Goal: Task Accomplishment & Management: Use online tool/utility

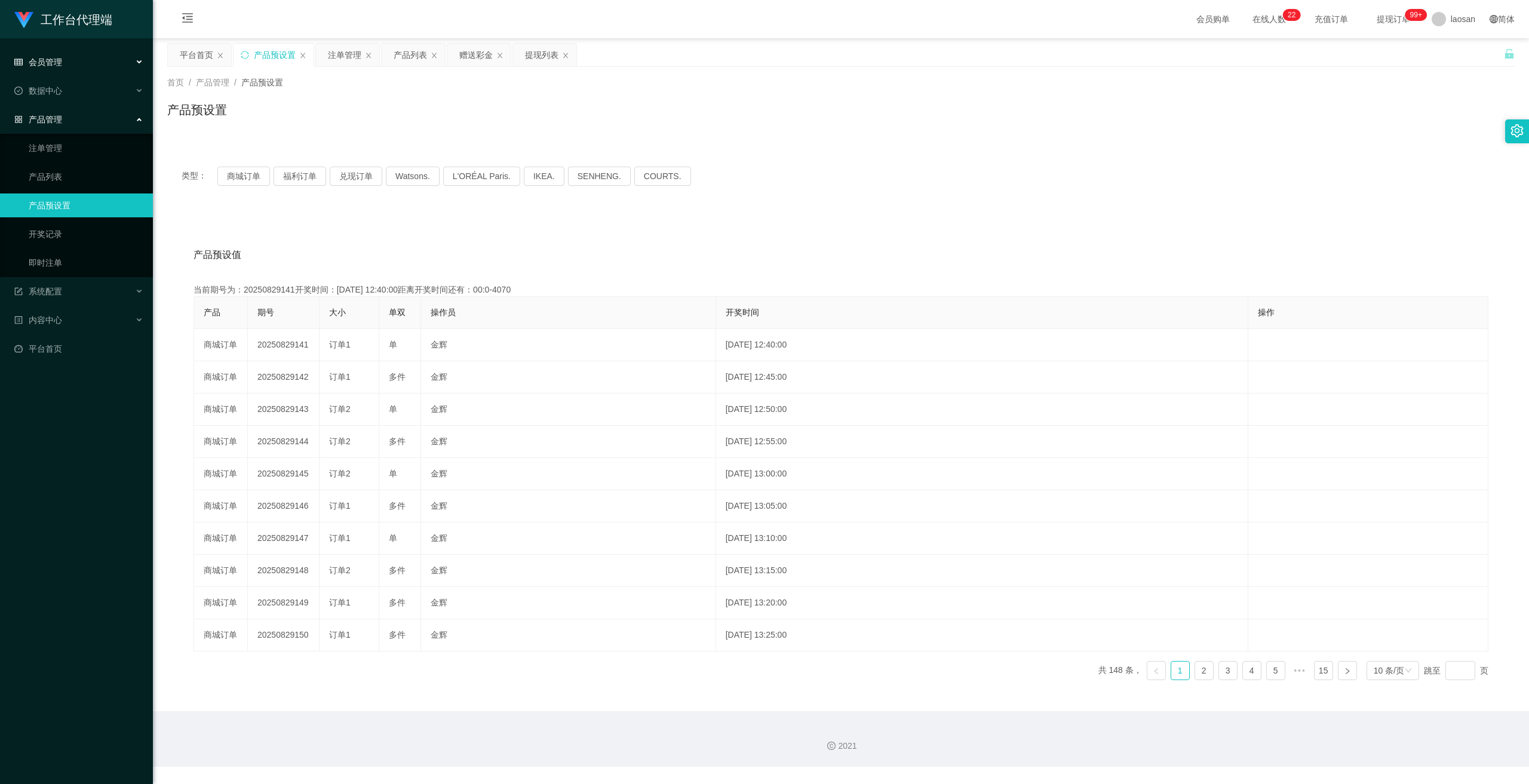
click at [53, 63] on span "会员管理" at bounding box center [38, 62] width 48 height 10
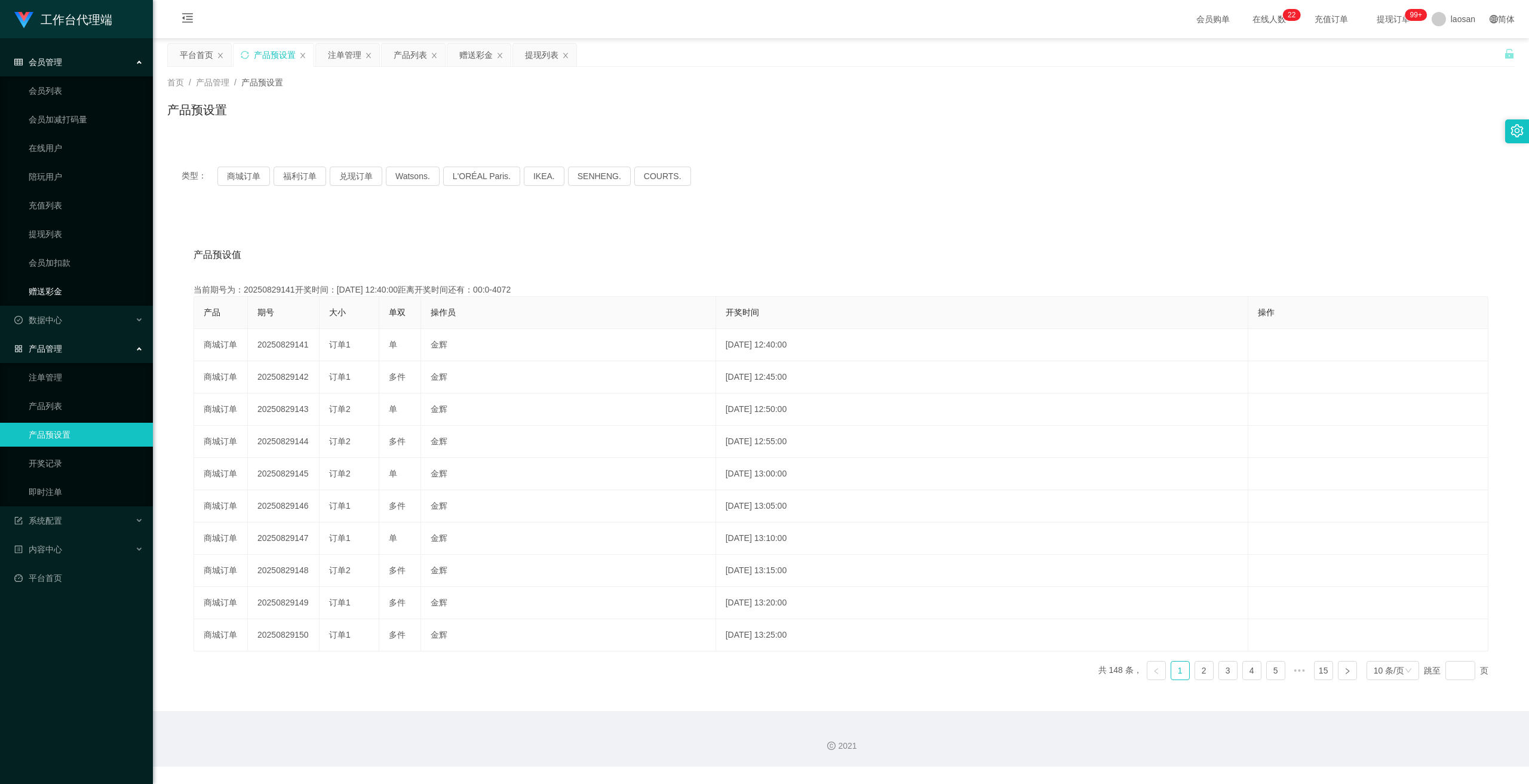
click at [57, 283] on link "赠送彩金" at bounding box center [86, 291] width 115 height 24
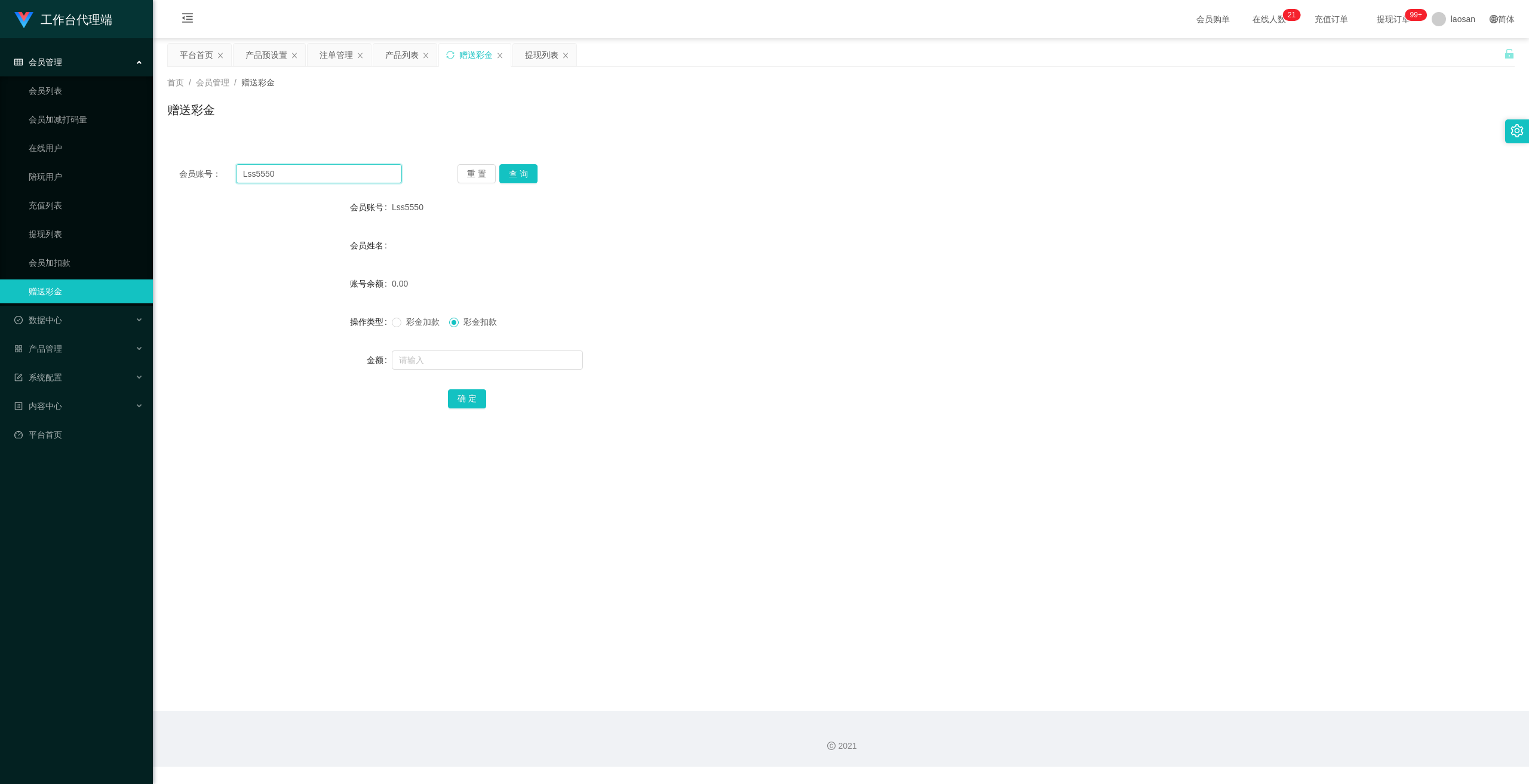
click at [295, 177] on input "Lss5550" at bounding box center [319, 174] width 166 height 19
drag, startPoint x: 295, startPoint y: 177, endPoint x: 336, endPoint y: 186, distance: 42.0
click at [300, 179] on input "Lss5550" at bounding box center [319, 174] width 166 height 19
paste input "zhxeng95"
type input "zhxeng95"
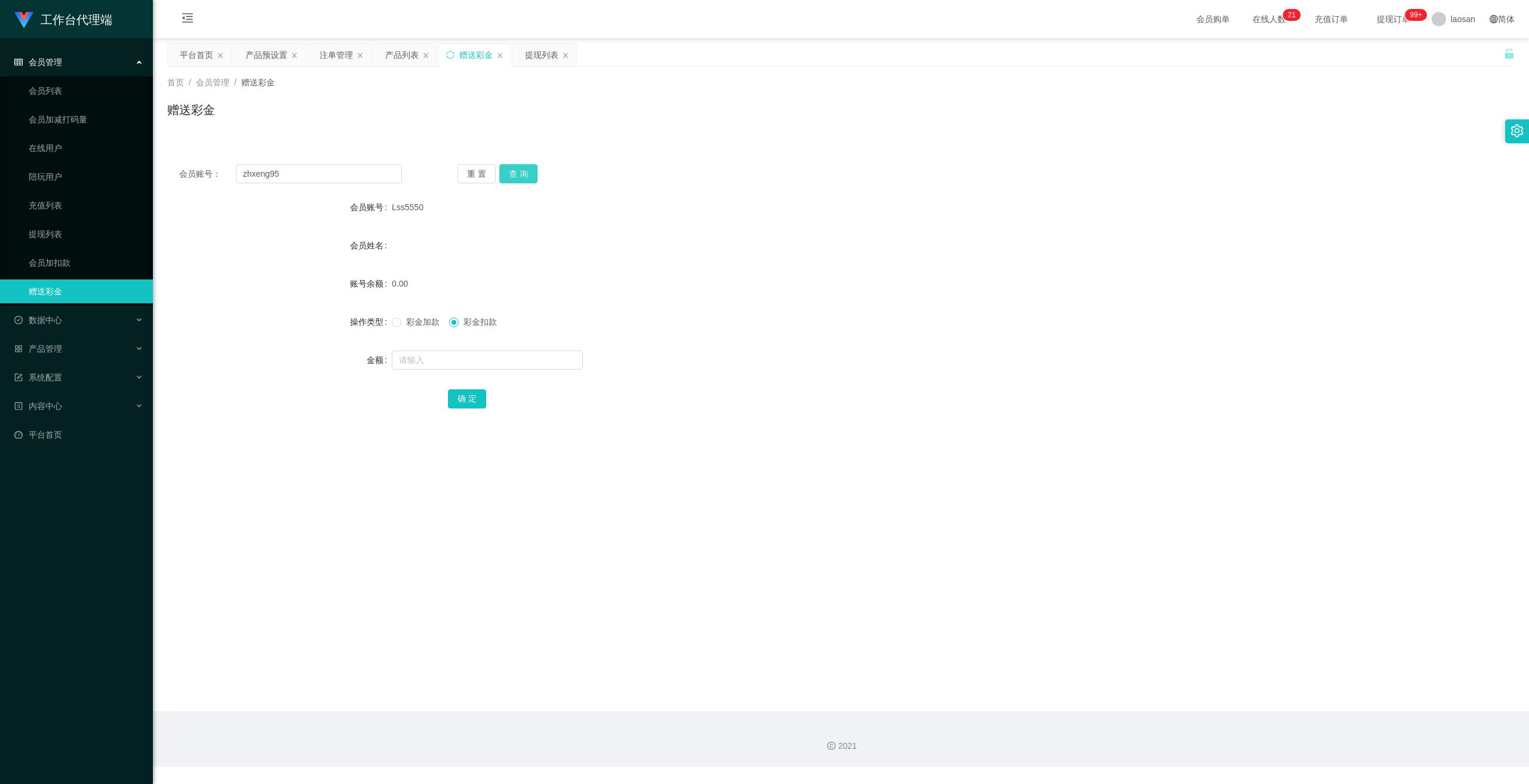
click at [518, 172] on button "查 询" at bounding box center [519, 174] width 38 height 19
drag, startPoint x: 518, startPoint y: 173, endPoint x: 497, endPoint y: 339, distance: 167.3
click at [518, 176] on div "重 置 查 询" at bounding box center [568, 174] width 222 height 19
click at [469, 349] on div at bounding box center [785, 360] width 786 height 24
click at [469, 364] on input "text" at bounding box center [487, 360] width 191 height 19
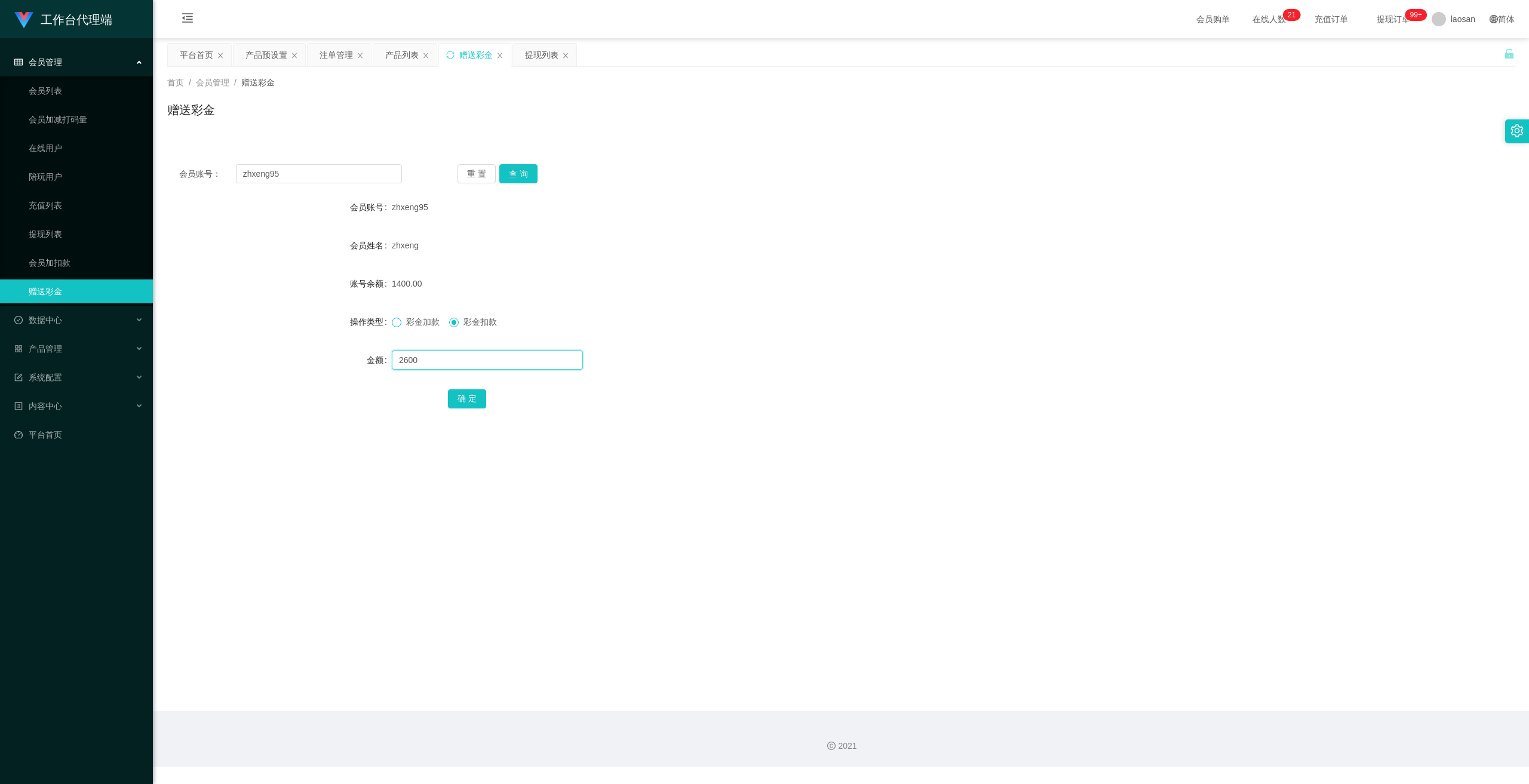
type input "2600"
click at [460, 391] on button "确 定" at bounding box center [467, 399] width 38 height 19
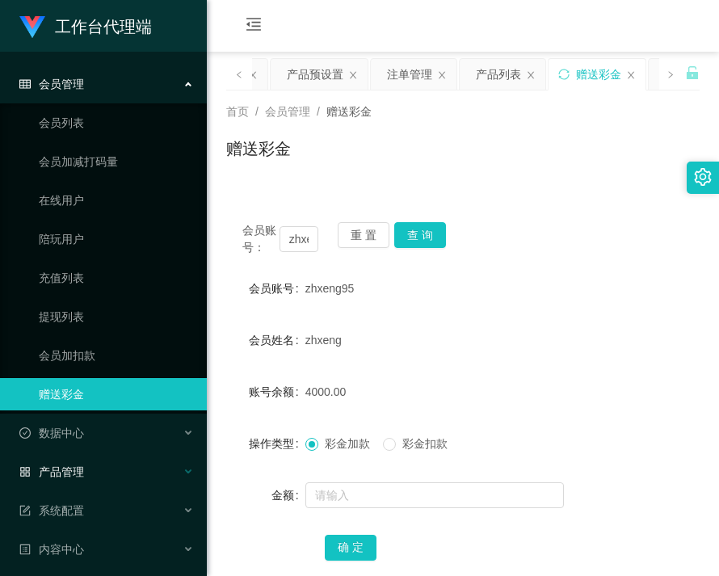
click at [74, 473] on span "产品管理" at bounding box center [51, 472] width 65 height 13
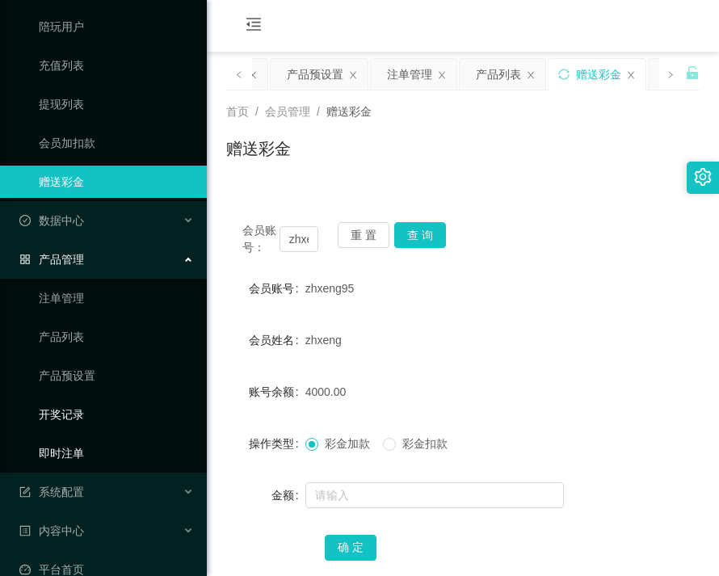
scroll to position [238, 0]
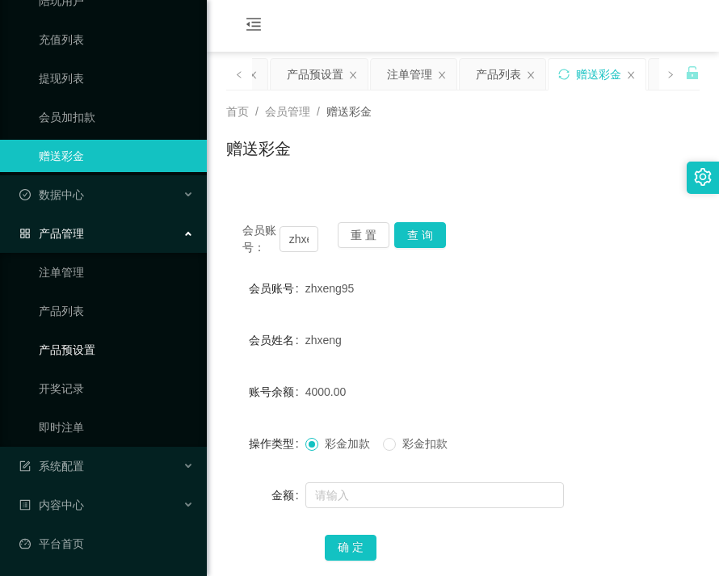
drag, startPoint x: 97, startPoint y: 339, endPoint x: 118, endPoint y: 348, distance: 22.8
click at [96, 339] on link "产品预设置" at bounding box center [116, 350] width 155 height 32
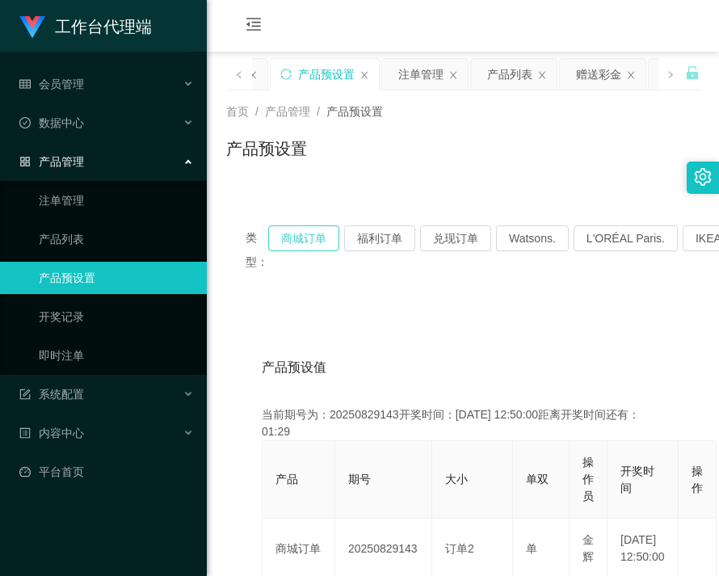
click at [322, 236] on button "商城订单" at bounding box center [303, 238] width 71 height 26
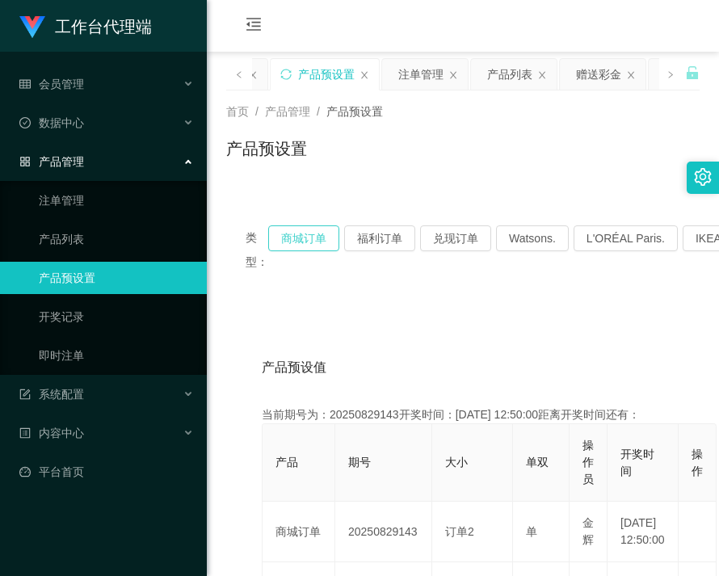
click at [322, 236] on button "商城订单" at bounding box center [303, 238] width 71 height 26
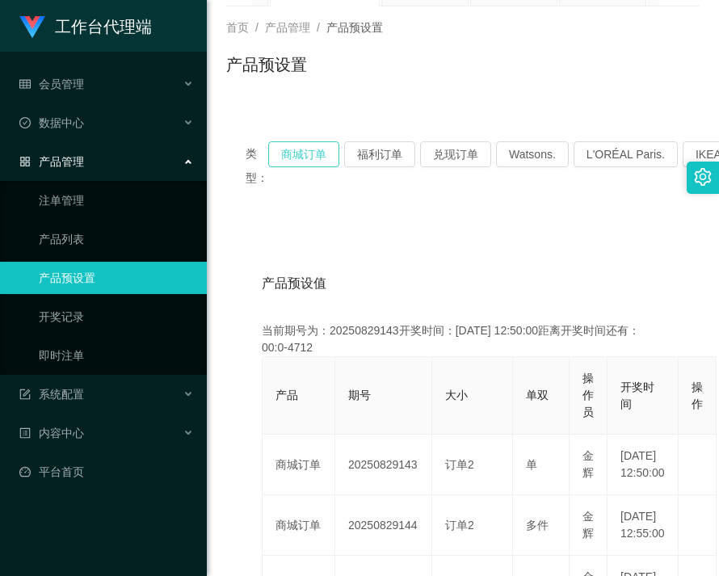
scroll to position [81, 0]
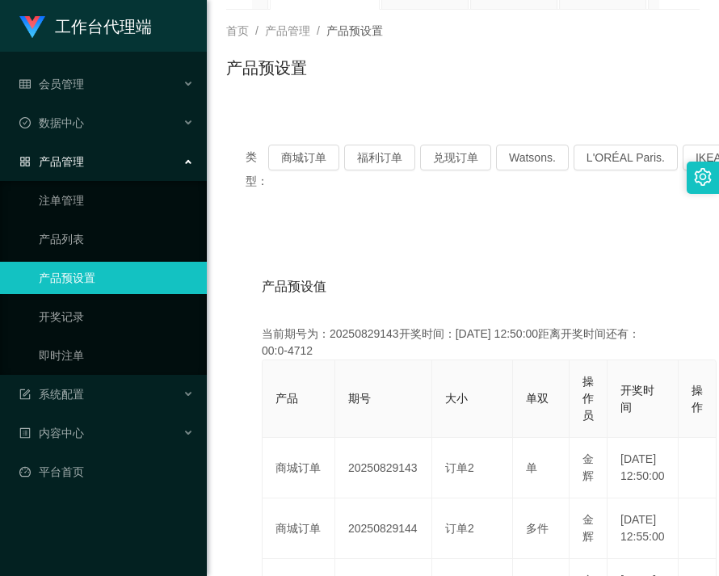
click at [375, 144] on div "类型： 商城订单 福利订单 兑现订单 Watsons. L'ORÉAL Paris. IKEA. [GEOGRAPHIC_DATA]. COURTS." at bounding box center [463, 168] width 474 height 87
click at [375, 158] on button "福利订单" at bounding box center [379, 158] width 71 height 26
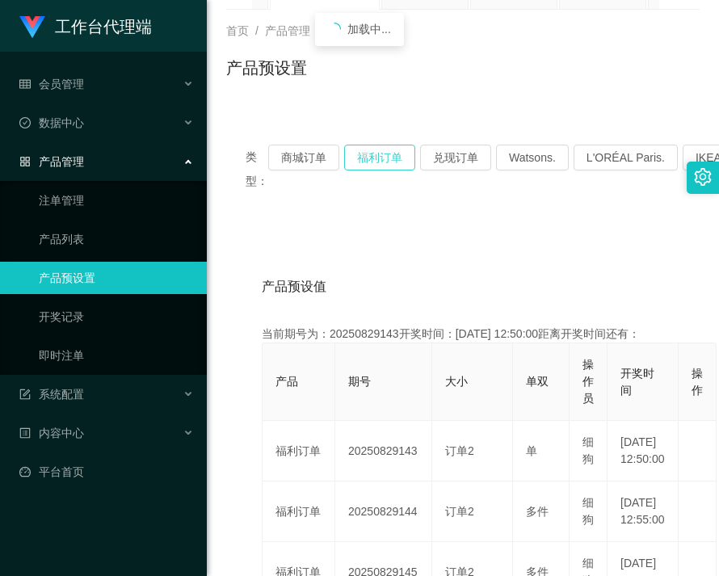
click at [375, 158] on button "福利订单" at bounding box center [379, 158] width 71 height 26
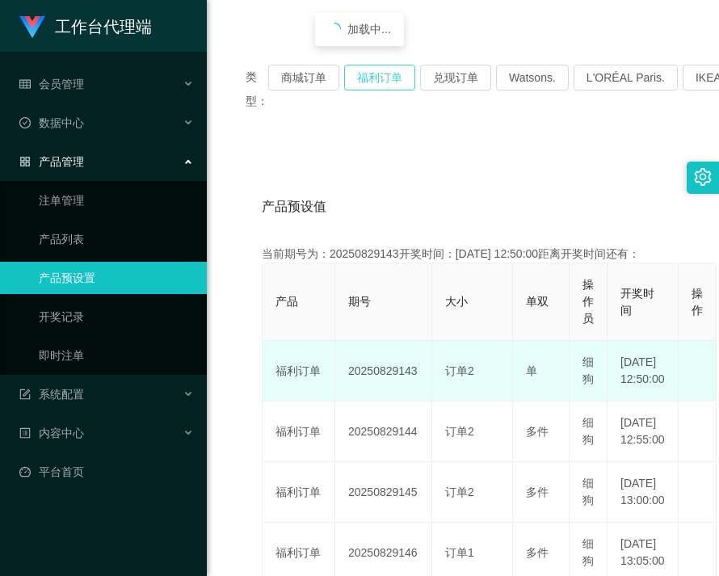
scroll to position [242, 0]
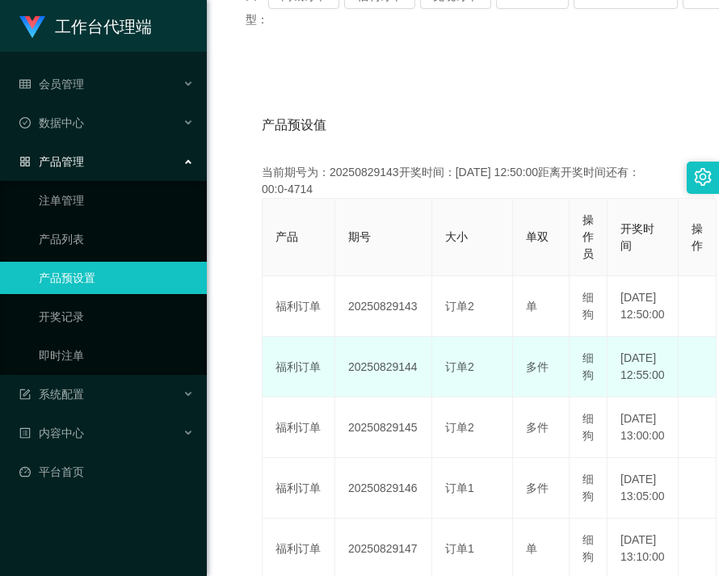
click at [382, 398] on td "20250829144" at bounding box center [383, 367] width 97 height 61
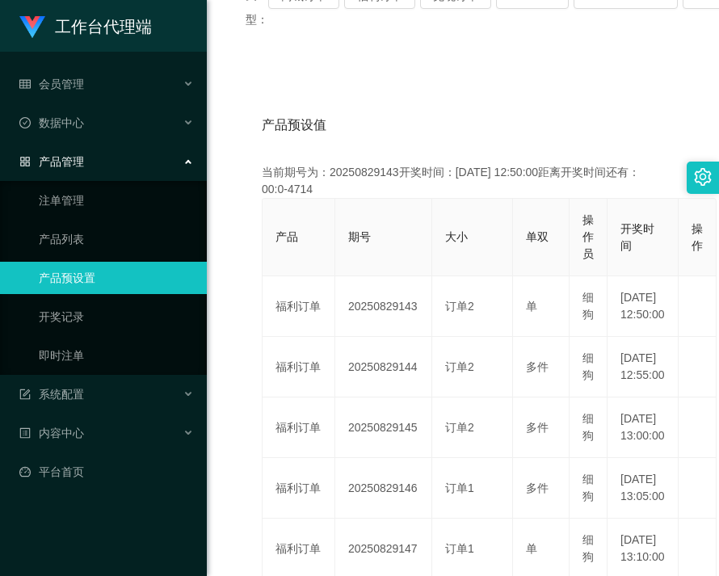
copy td "20250829144"
